Goal: Check status

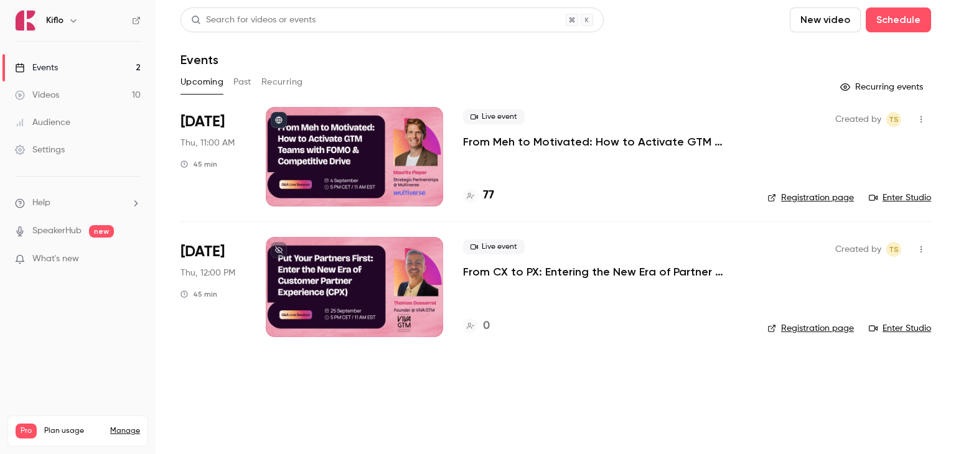
click at [486, 140] on p "From Meh to Motivated: How to Activate GTM Teams with FOMO & Competitive Drive" at bounding box center [605, 141] width 285 height 15
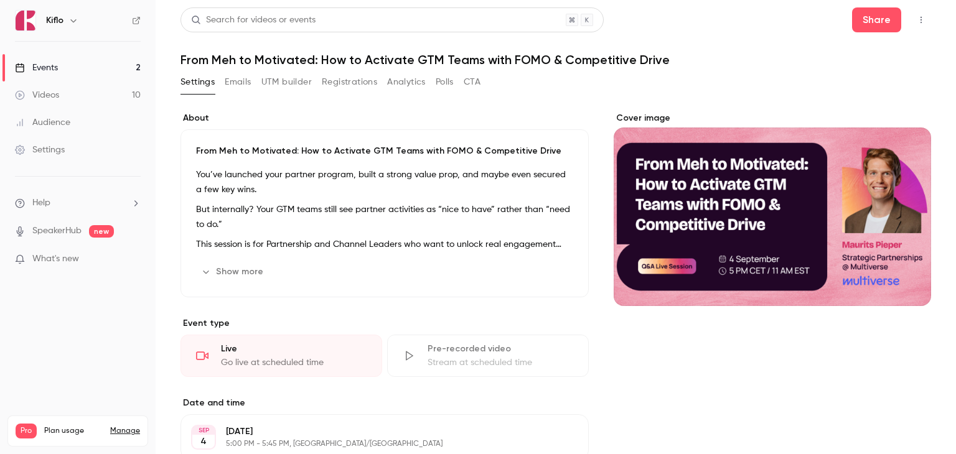
click at [349, 80] on button "Registrations" at bounding box center [349, 82] width 55 height 20
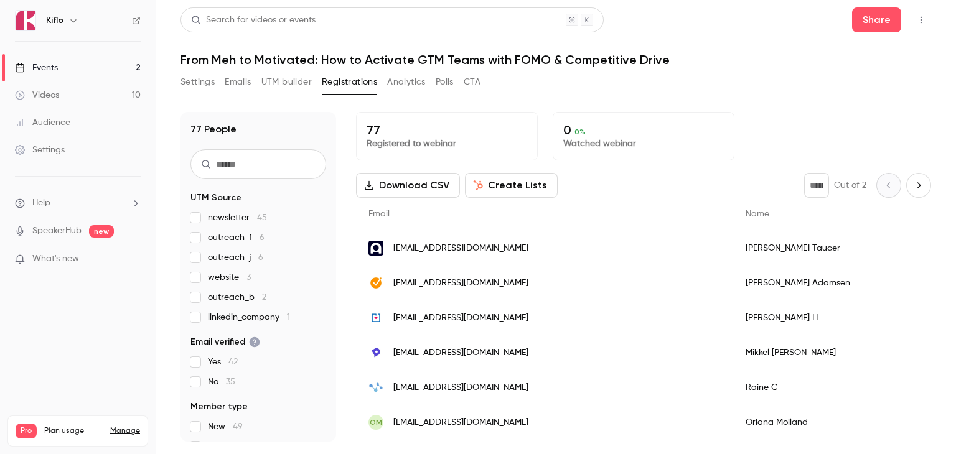
click at [63, 70] on link "Events 2" at bounding box center [78, 67] width 156 height 27
